Goal: Transaction & Acquisition: Obtain resource

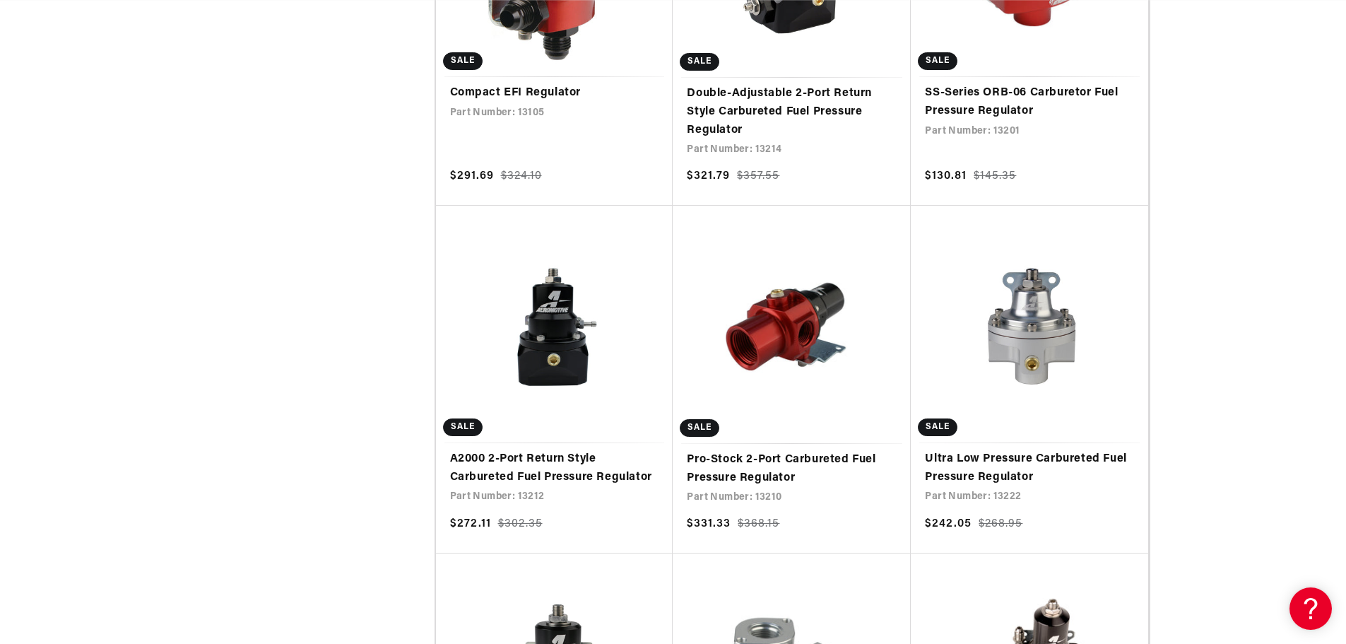
scroll to position [0, 1603]
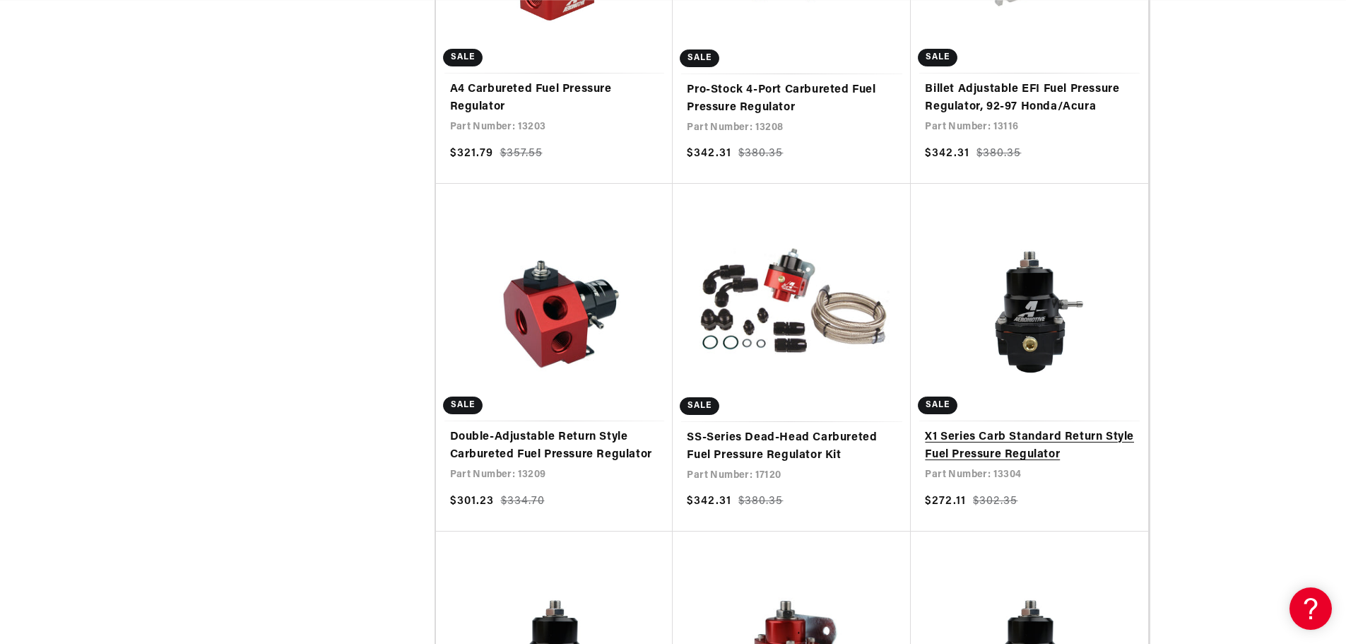
click at [1019, 428] on link "X1 Series Carb Standard Return Style Fuel Pressure Regulator" at bounding box center [1029, 446] width 209 height 36
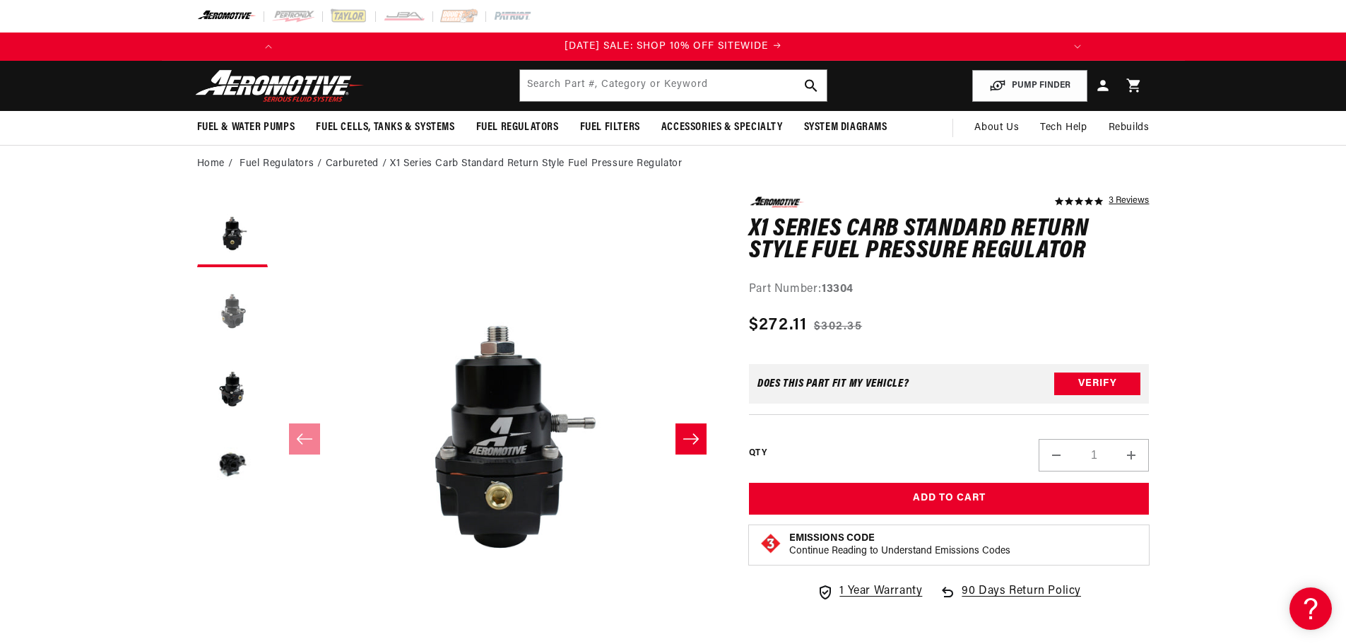
click at [230, 315] on button "Load image 2 in gallery view" at bounding box center [232, 309] width 71 height 71
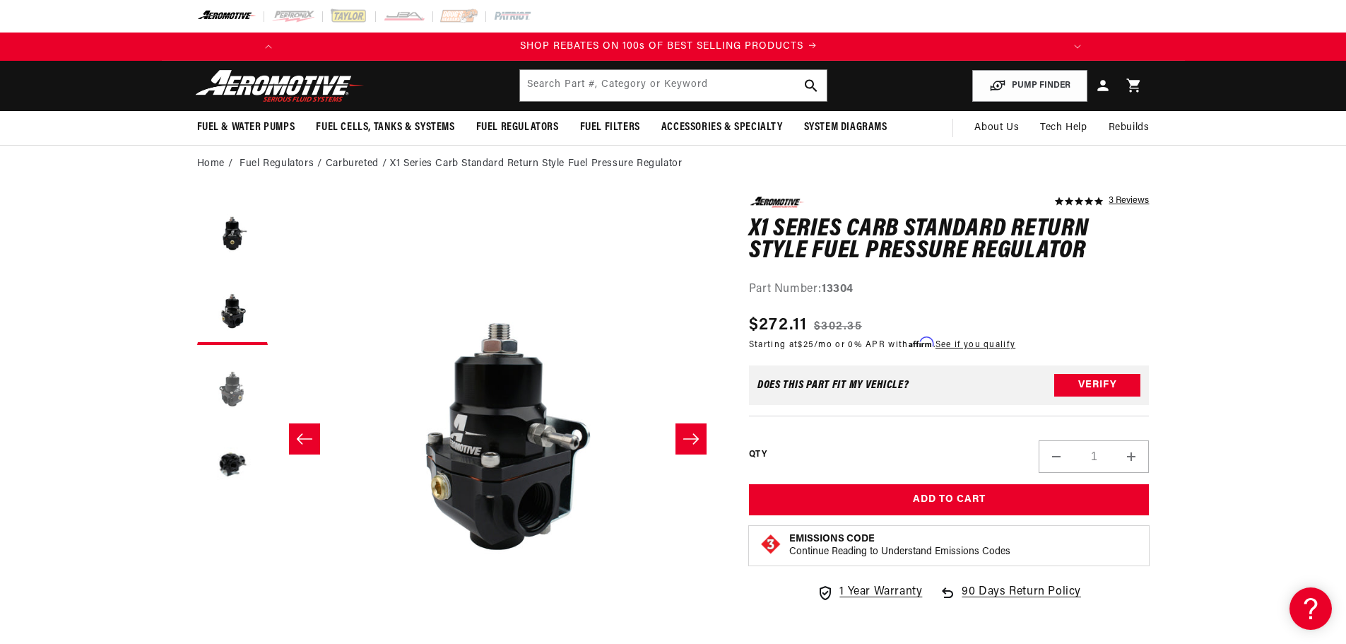
scroll to position [0, 801]
click at [227, 392] on button "Load image 3 in gallery view" at bounding box center [232, 387] width 71 height 71
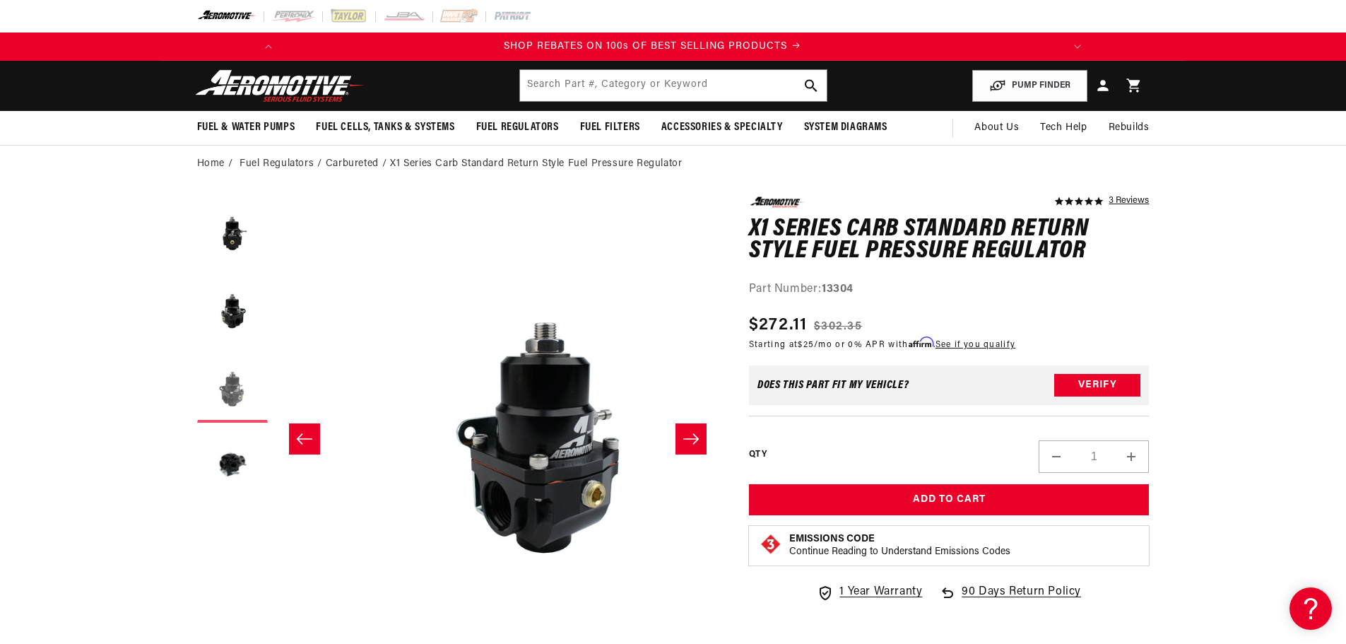
scroll to position [0, 893]
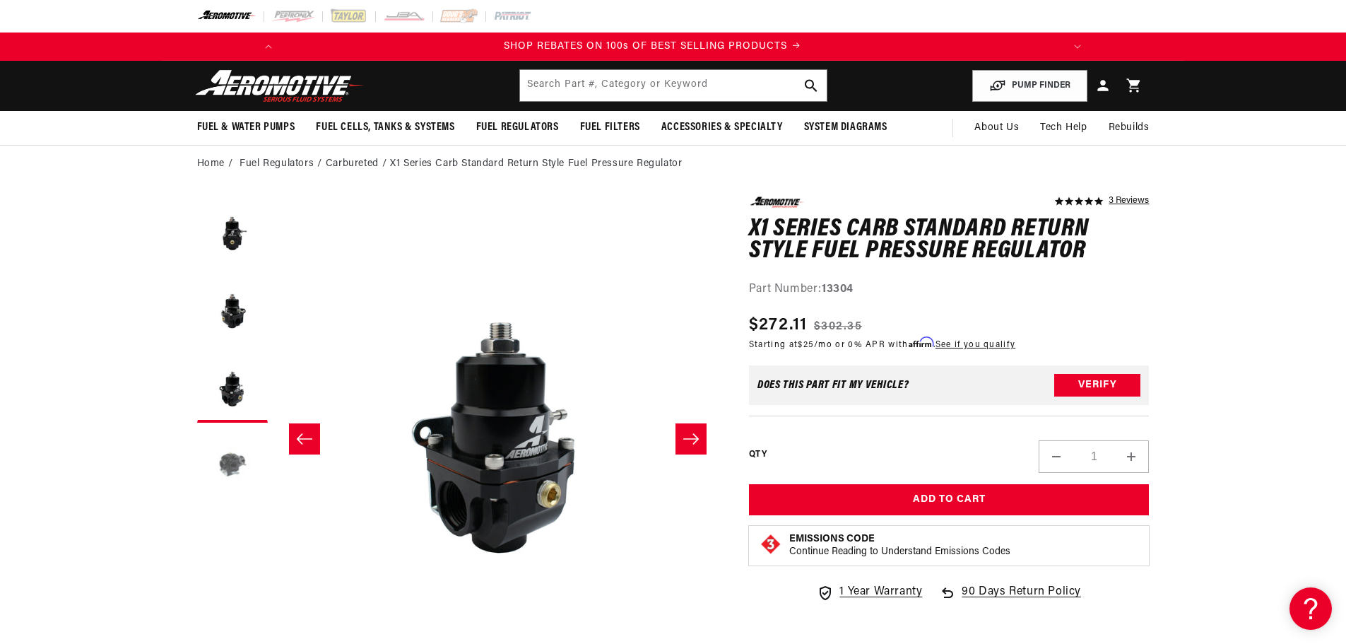
click at [230, 462] on button "Load image 4 in gallery view" at bounding box center [232, 465] width 71 height 71
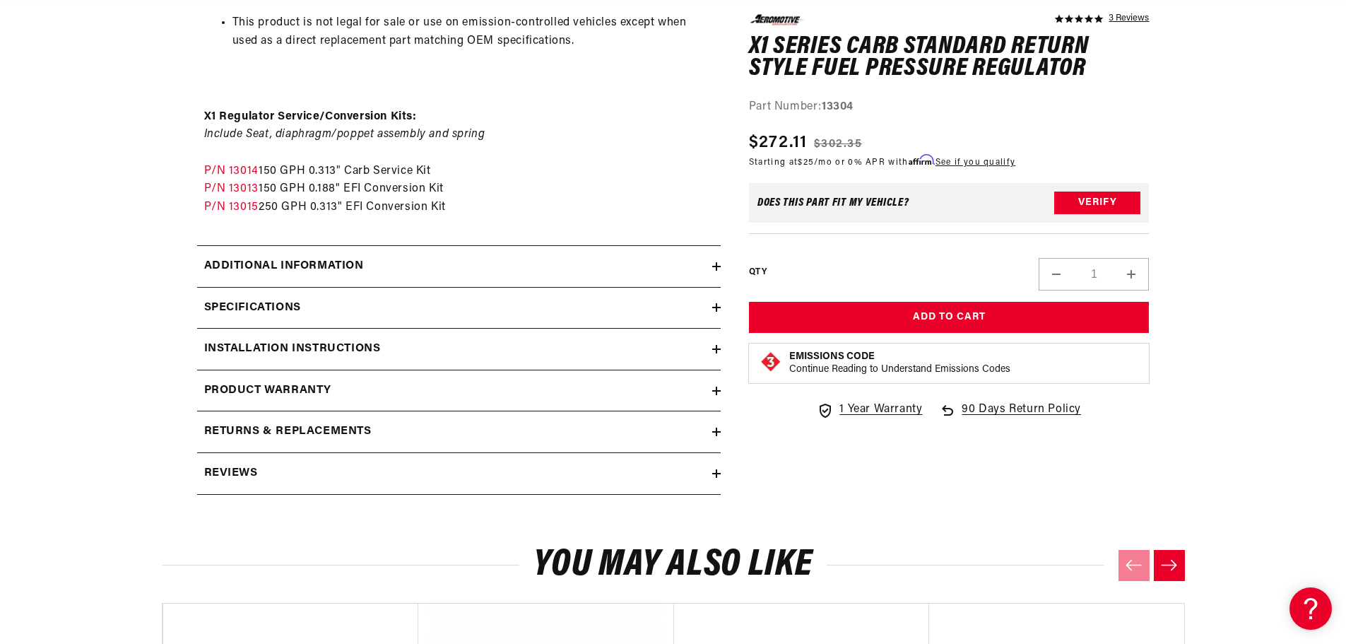
scroll to position [0, 1603]
click at [714, 348] on icon at bounding box center [716, 349] width 8 height 8
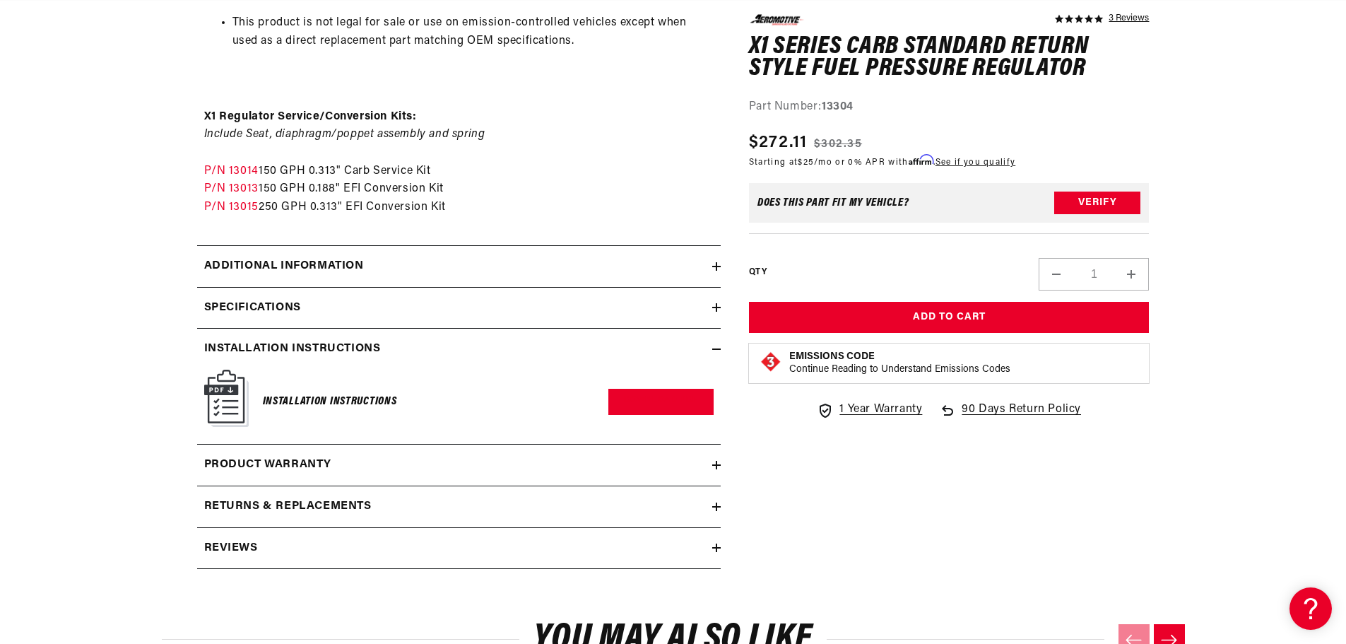
scroll to position [0, 0]
click at [652, 399] on link "Download PDF" at bounding box center [661, 402] width 105 height 26
